Goal: Task Accomplishment & Management: Complete application form

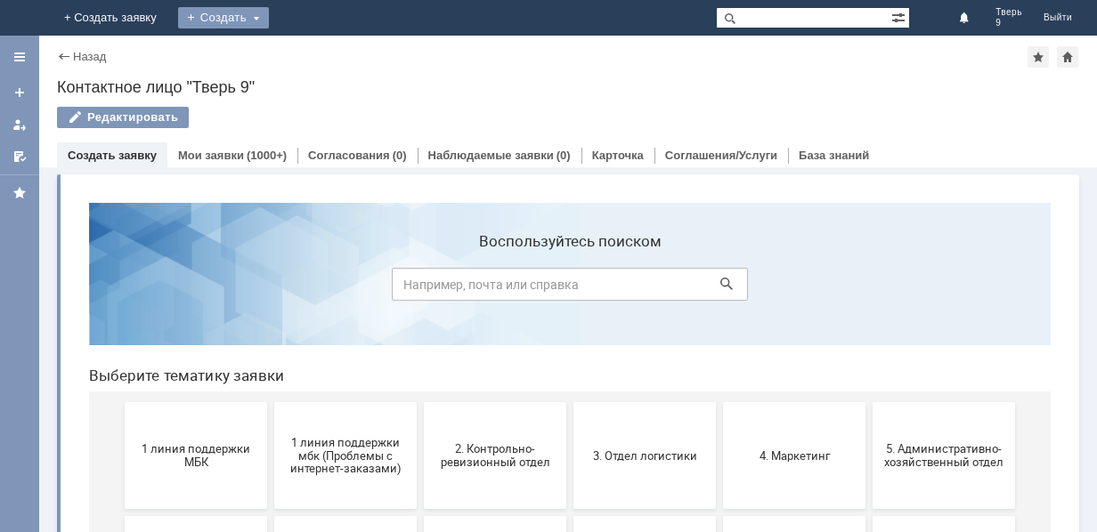
click at [269, 24] on div "Создать" at bounding box center [223, 17] width 91 height 21
click at [317, 47] on link "Заявка" at bounding box center [249, 53] width 135 height 21
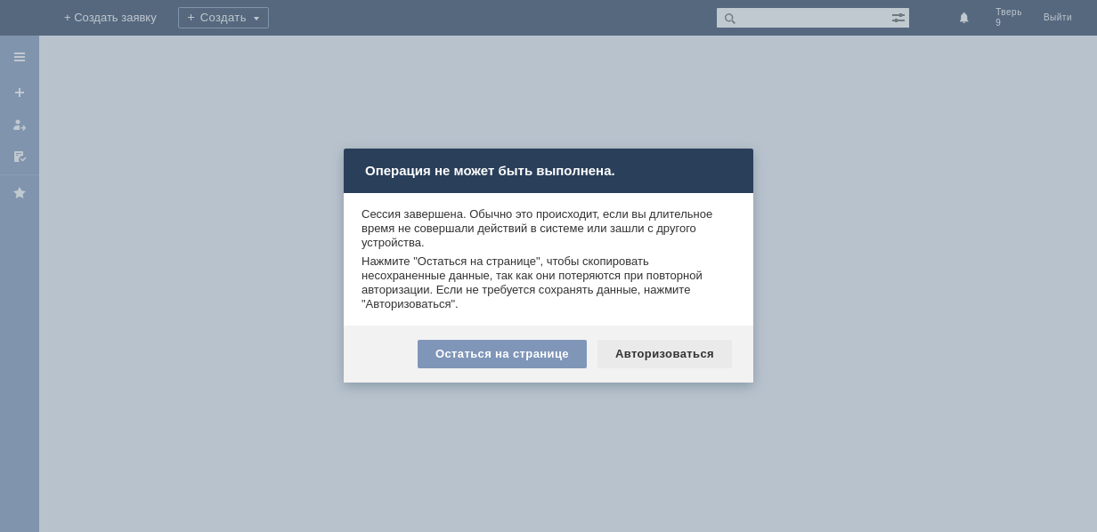
click at [685, 350] on div "Авторизоваться" at bounding box center [664, 354] width 134 height 28
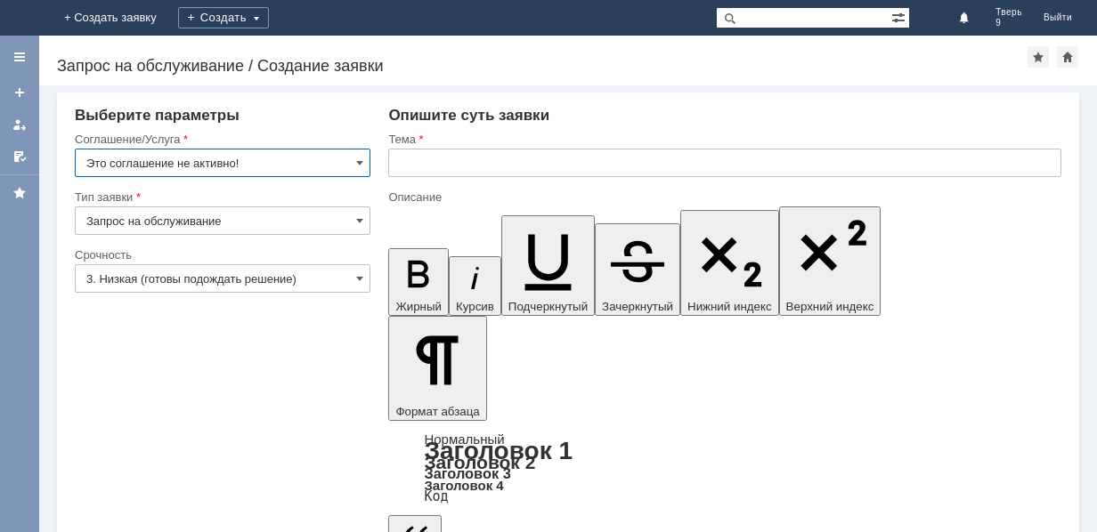
click at [239, 155] on input "Это соглашение не активно!" at bounding box center [223, 163] width 296 height 28
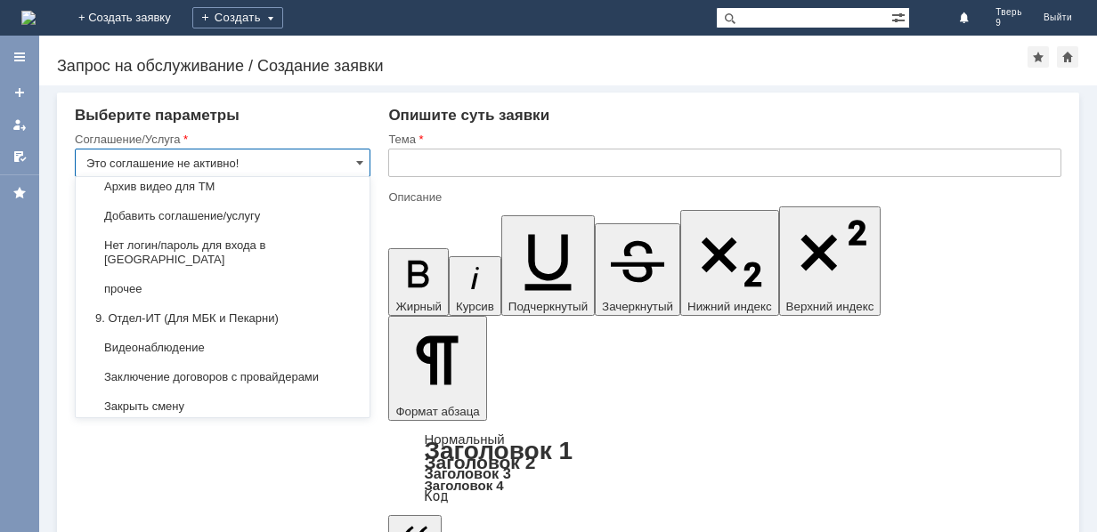
scroll to position [1691, 0]
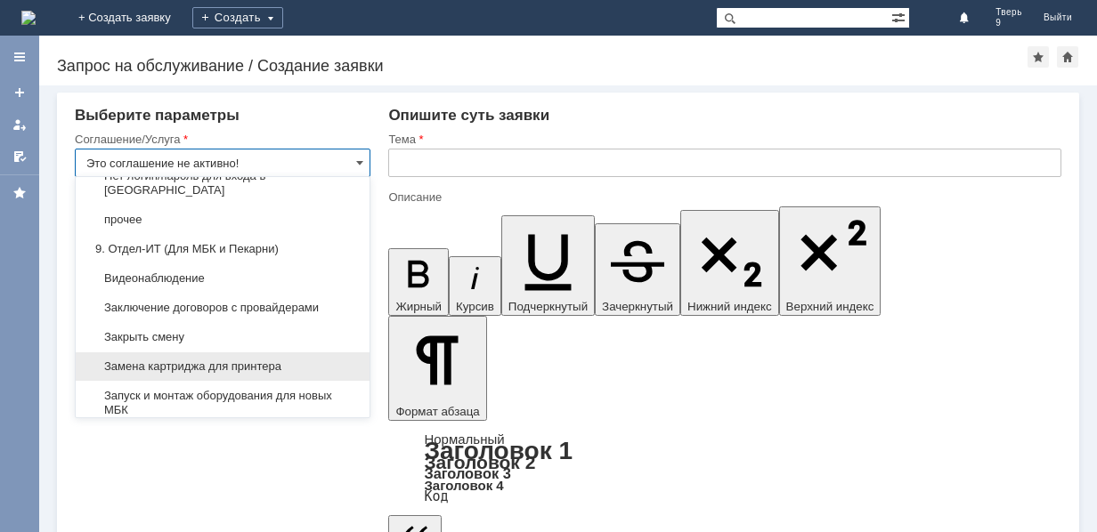
click at [248, 360] on span "Замена картриджа для принтера" at bounding box center [222, 367] width 272 height 14
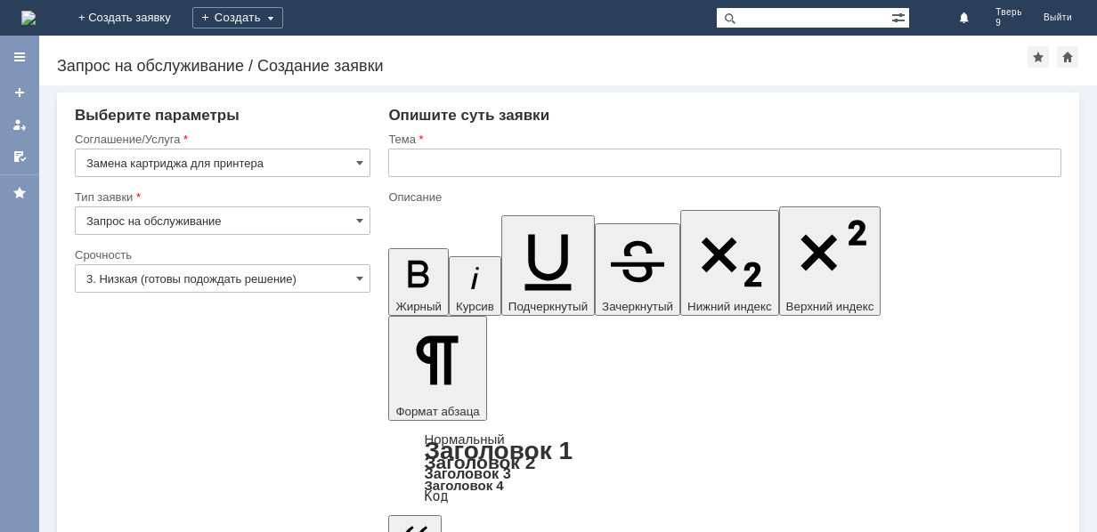
type input "Замена картриджа для принтера"
click at [224, 279] on input "3. Низкая (готовы подождать решение)" at bounding box center [223, 278] width 296 height 28
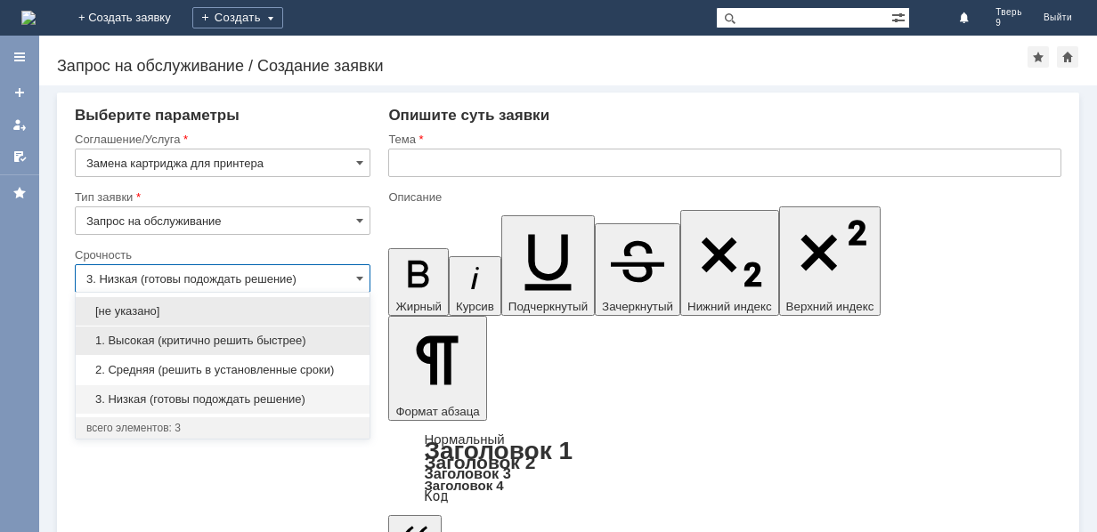
click at [192, 339] on span "1. Высокая (критично решить быстрее)" at bounding box center [222, 341] width 272 height 14
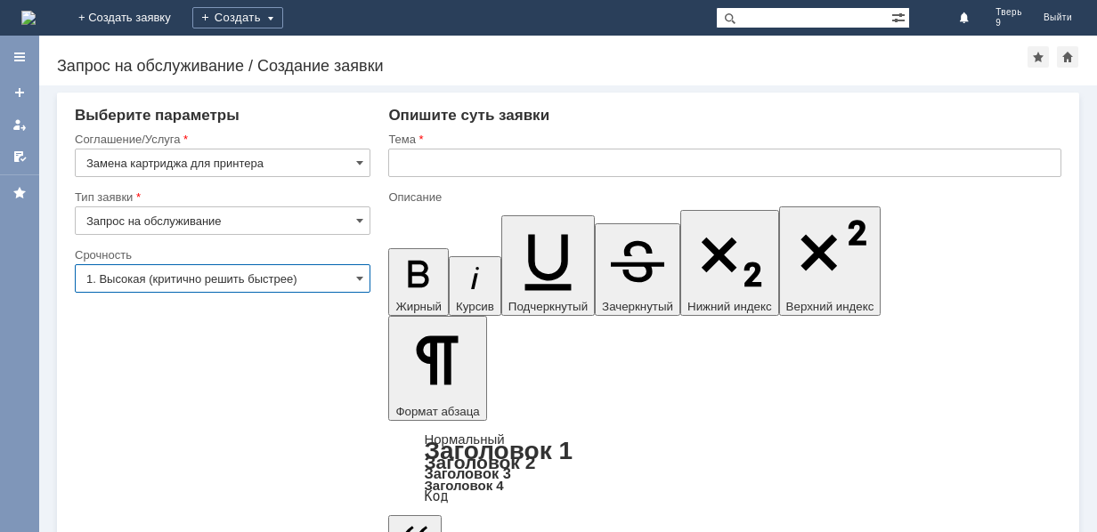
type input "1. Высокая (критично решить быстрее)"
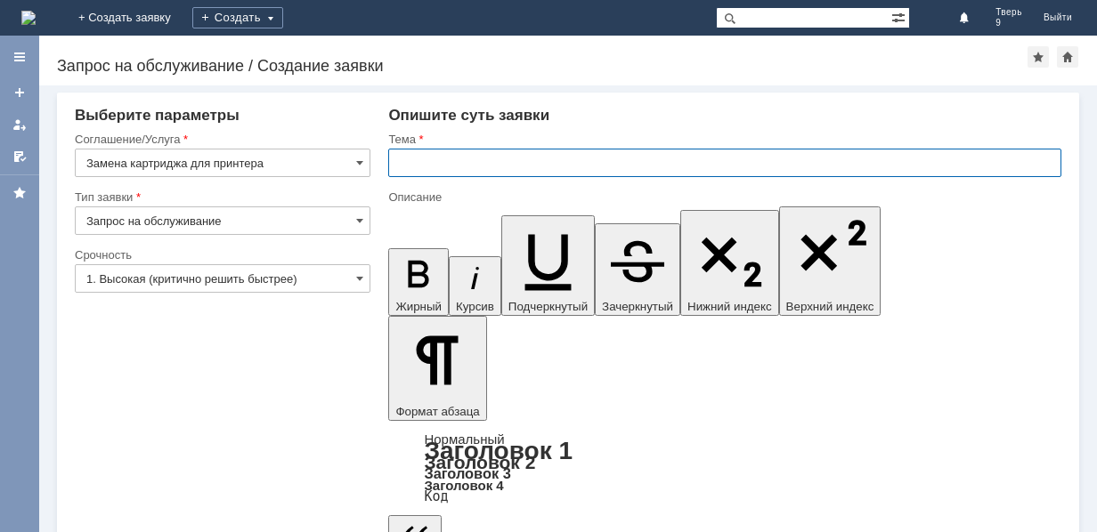
click at [514, 162] on input "text" at bounding box center [724, 163] width 673 height 28
type input "Замена картриджа"
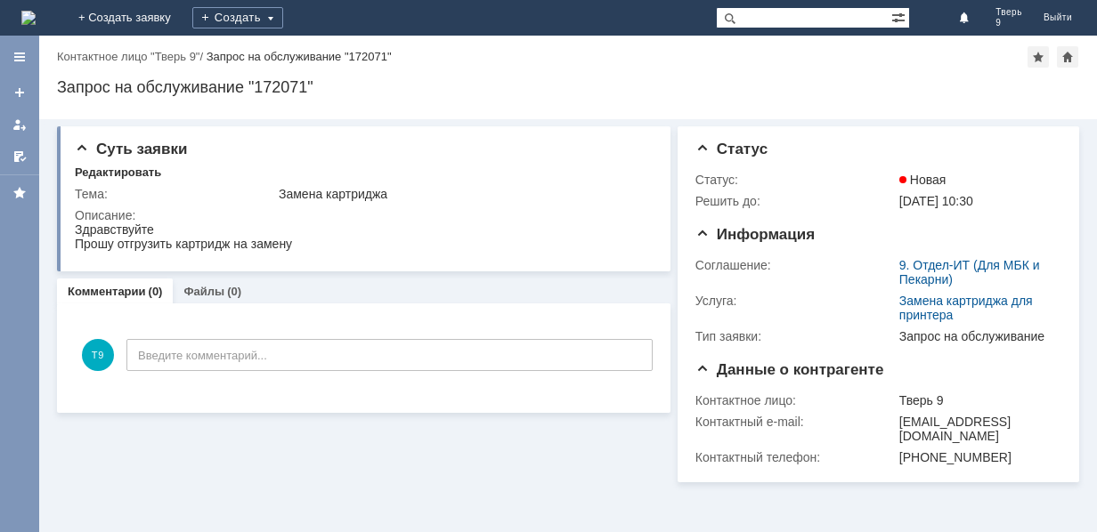
click at [36, 15] on img at bounding box center [28, 18] width 14 height 14
